Goal: Find specific page/section: Find specific page/section

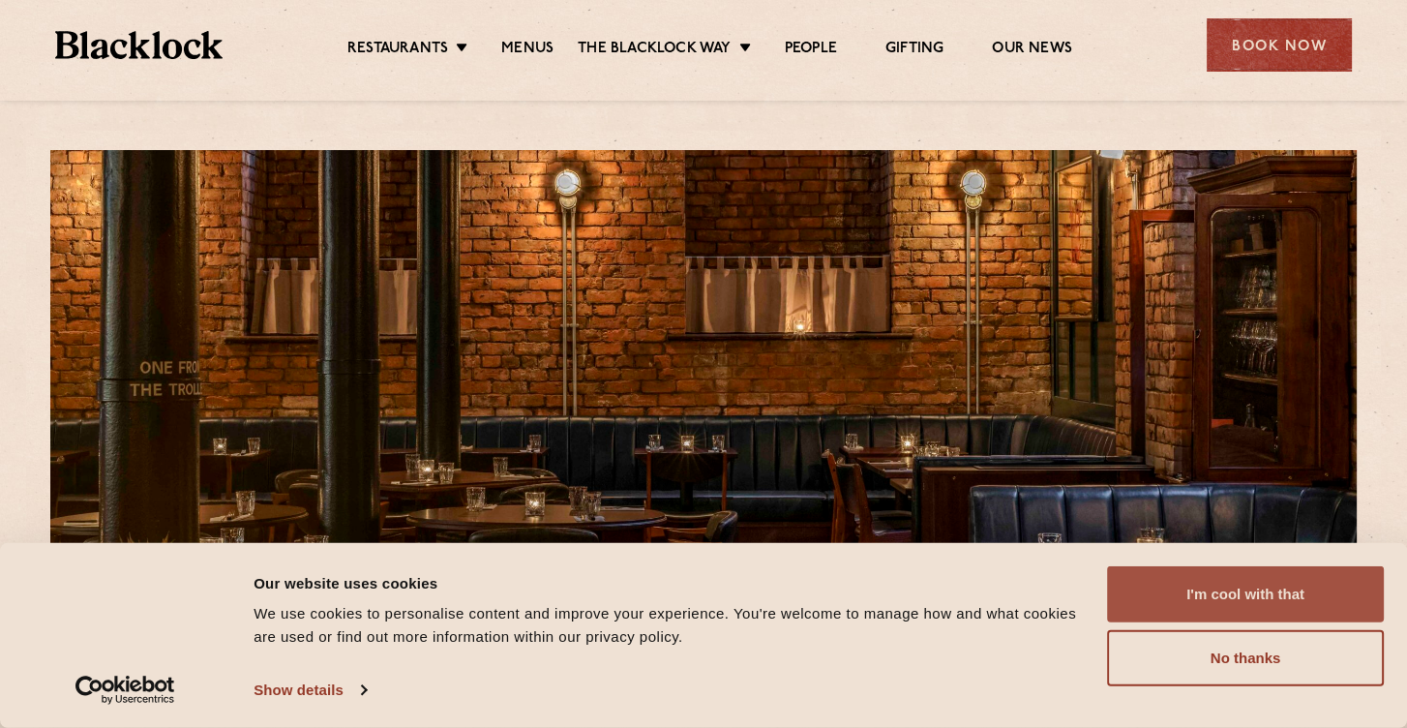
click at [1233, 591] on button "I'm cool with that" at bounding box center [1245, 594] width 277 height 56
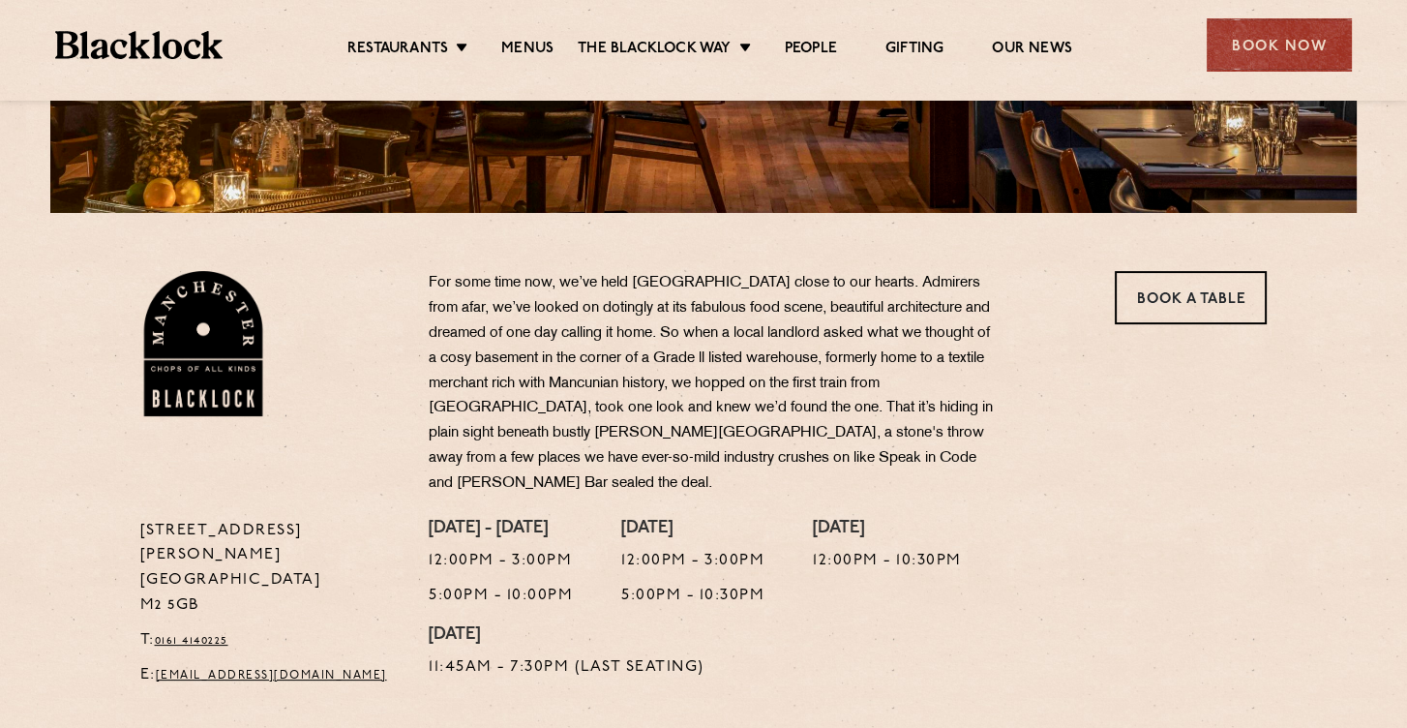
scroll to position [387, 0]
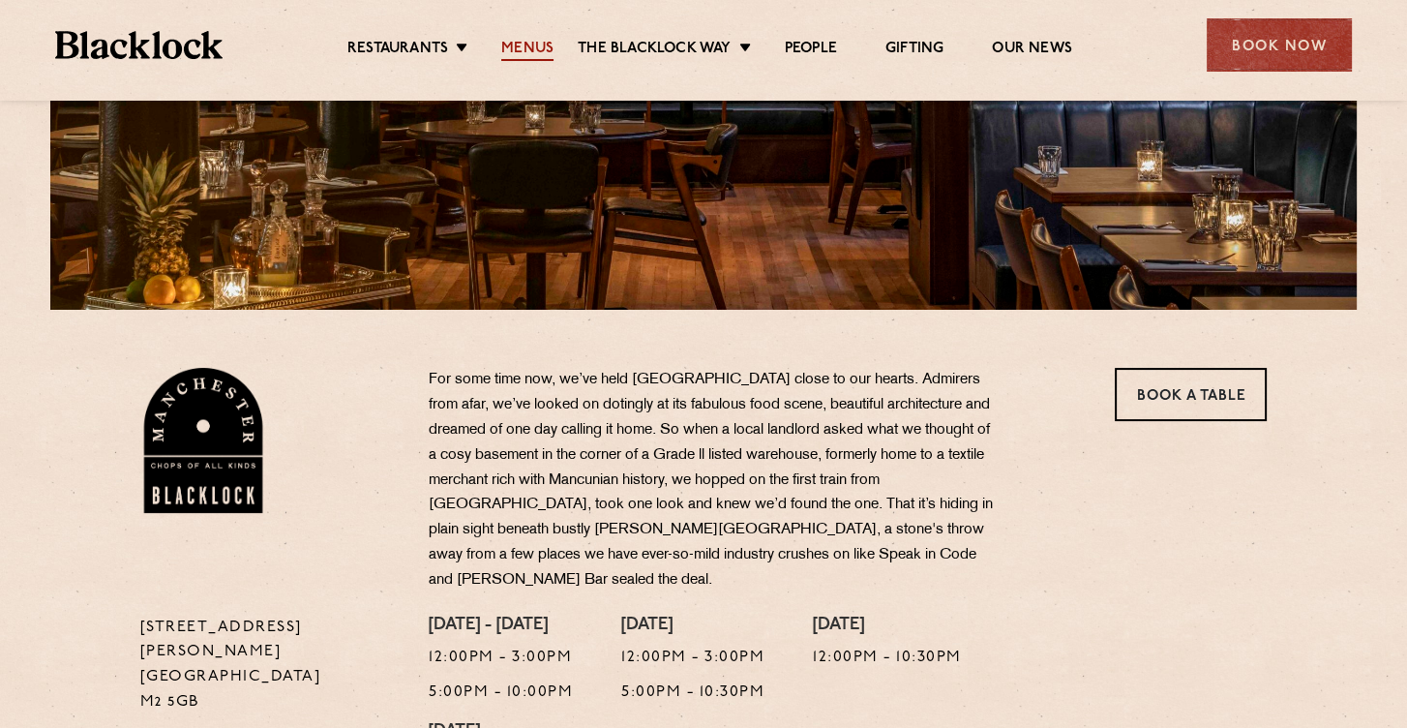
click at [525, 46] on link "Menus" at bounding box center [527, 50] width 52 height 21
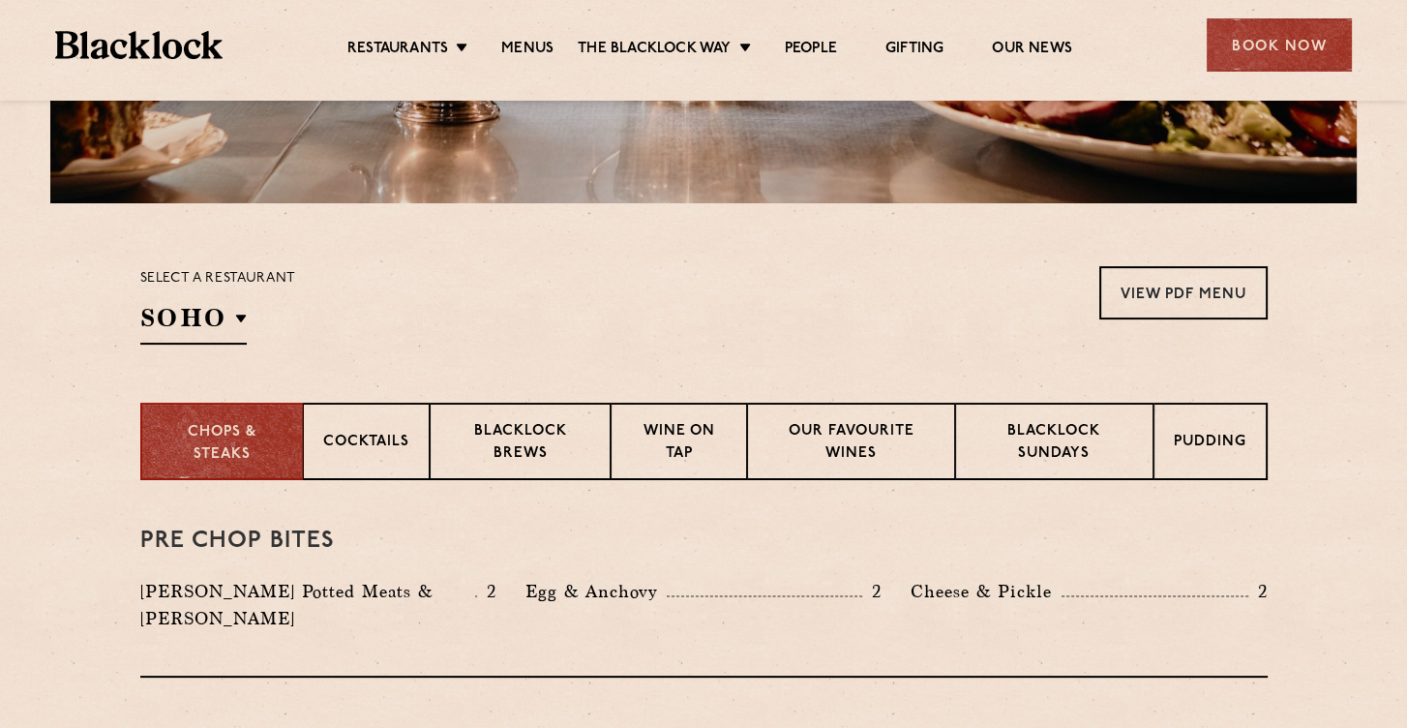
scroll to position [484, 0]
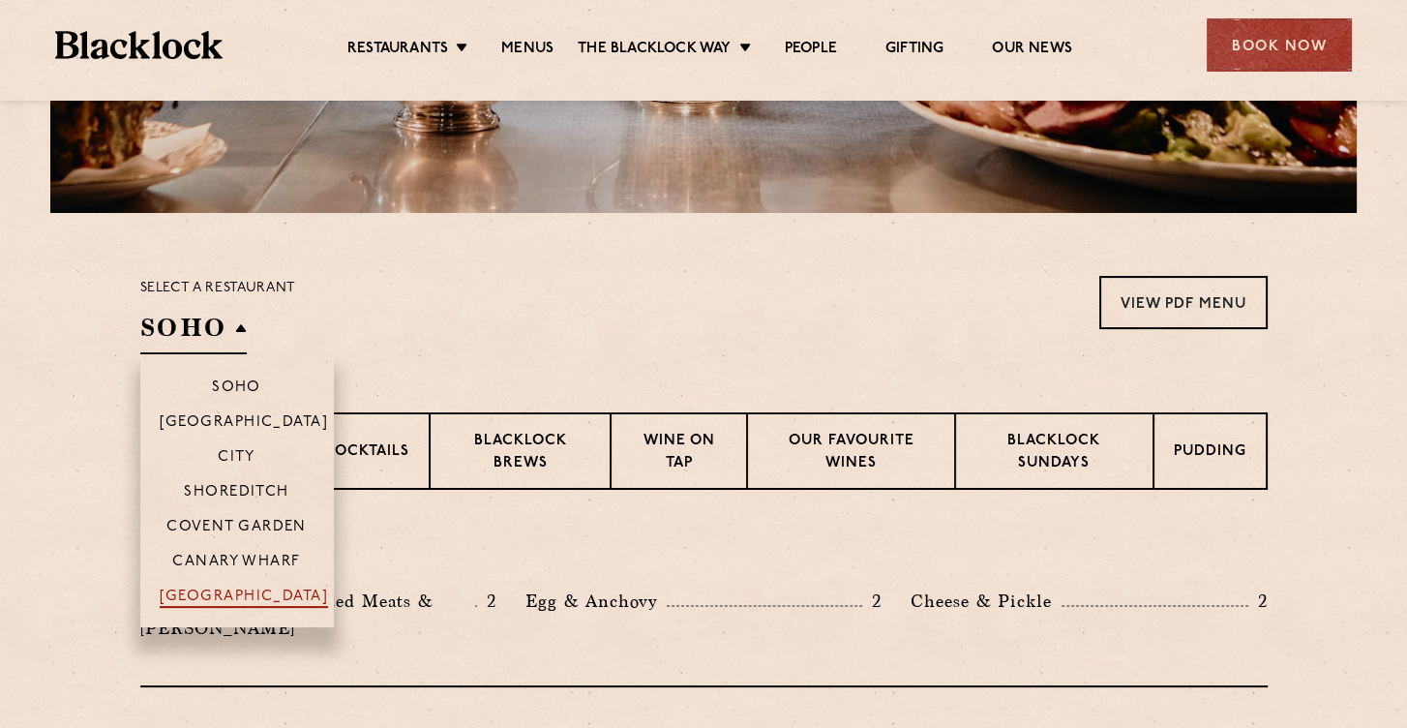
click at [229, 596] on p "[GEOGRAPHIC_DATA]" at bounding box center [244, 597] width 169 height 19
